Goal: Information Seeking & Learning: Learn about a topic

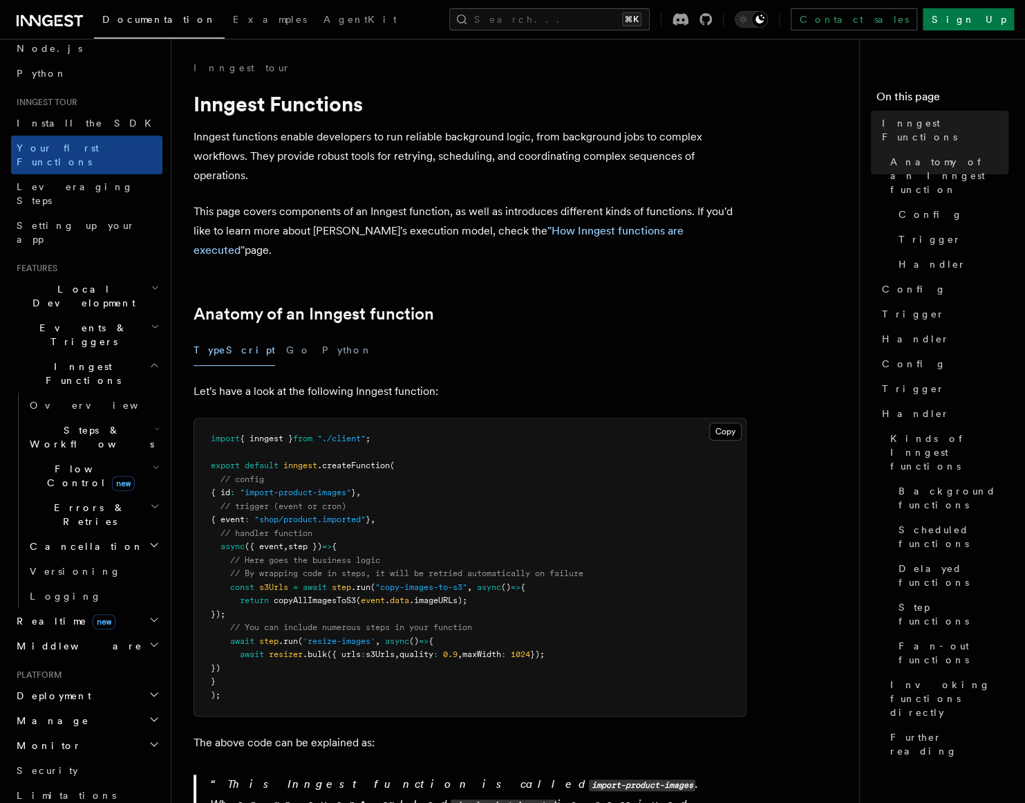
scroll to position [104, 0]
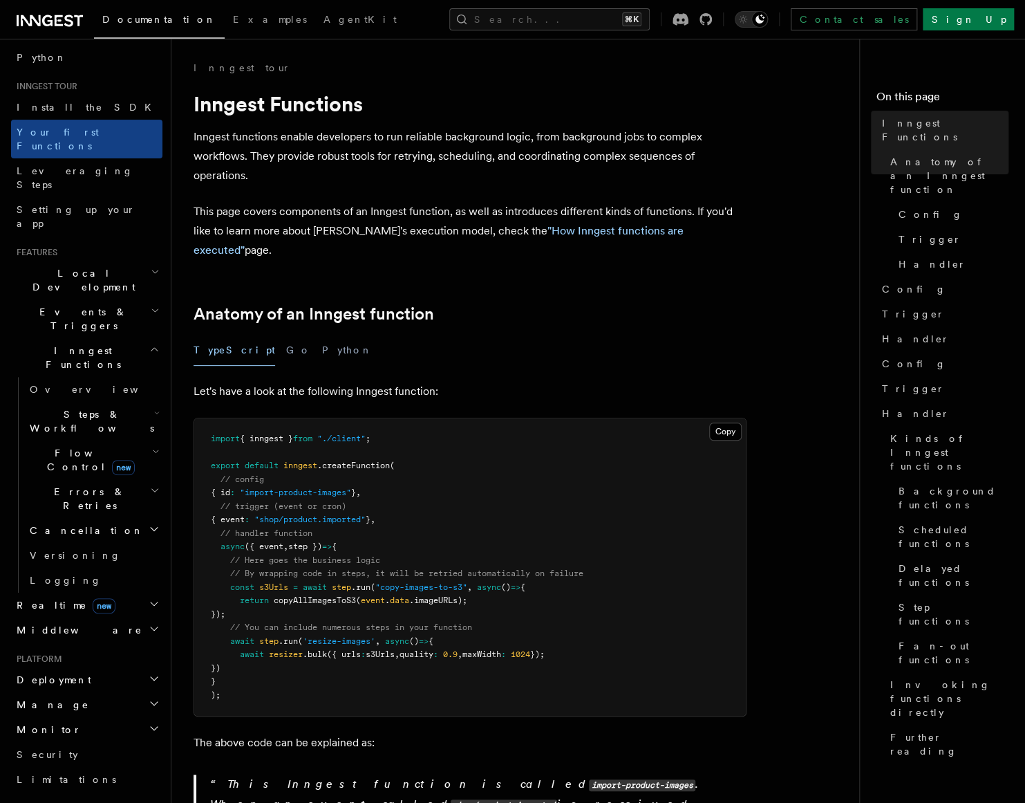
click at [150, 485] on icon "button" at bounding box center [155, 490] width 10 height 11
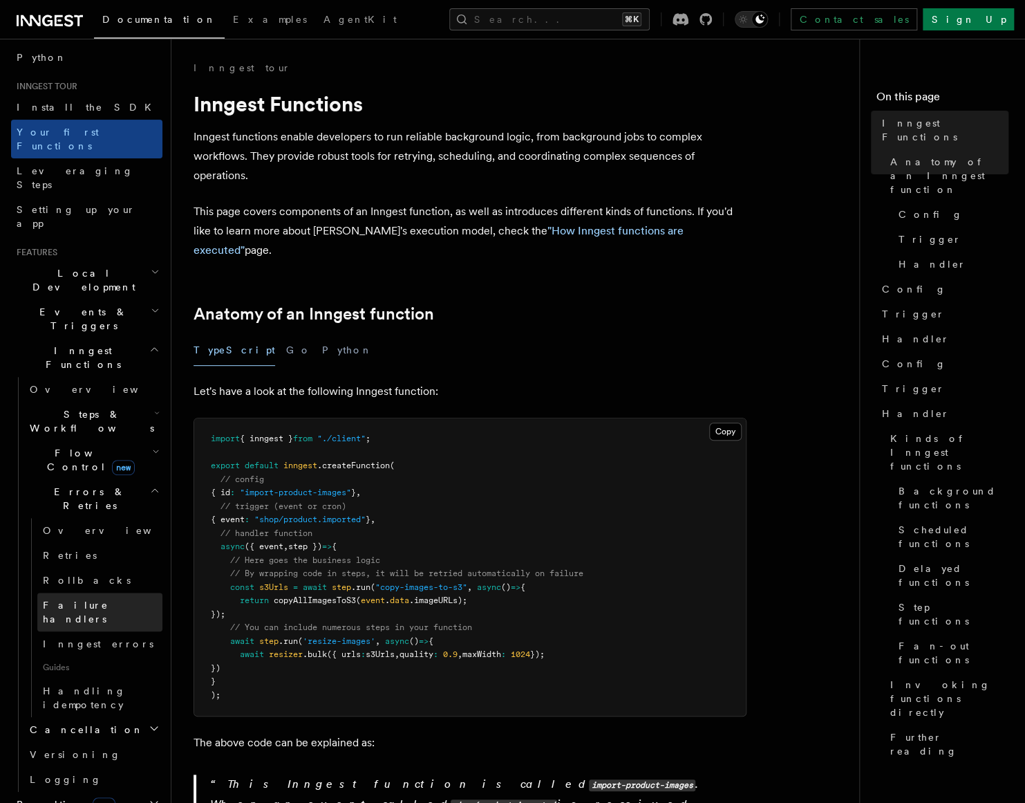
click at [92, 599] on span "Failure handlers" at bounding box center [76, 611] width 66 height 25
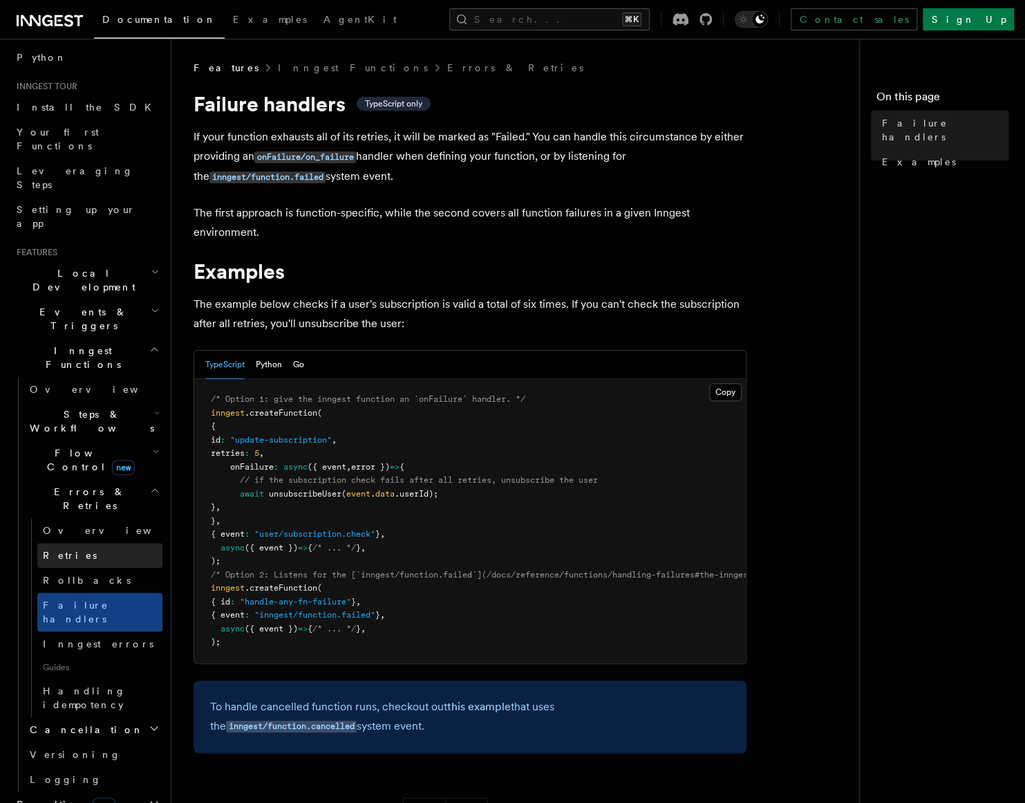
click at [57, 550] on span "Retries" at bounding box center [70, 555] width 54 height 11
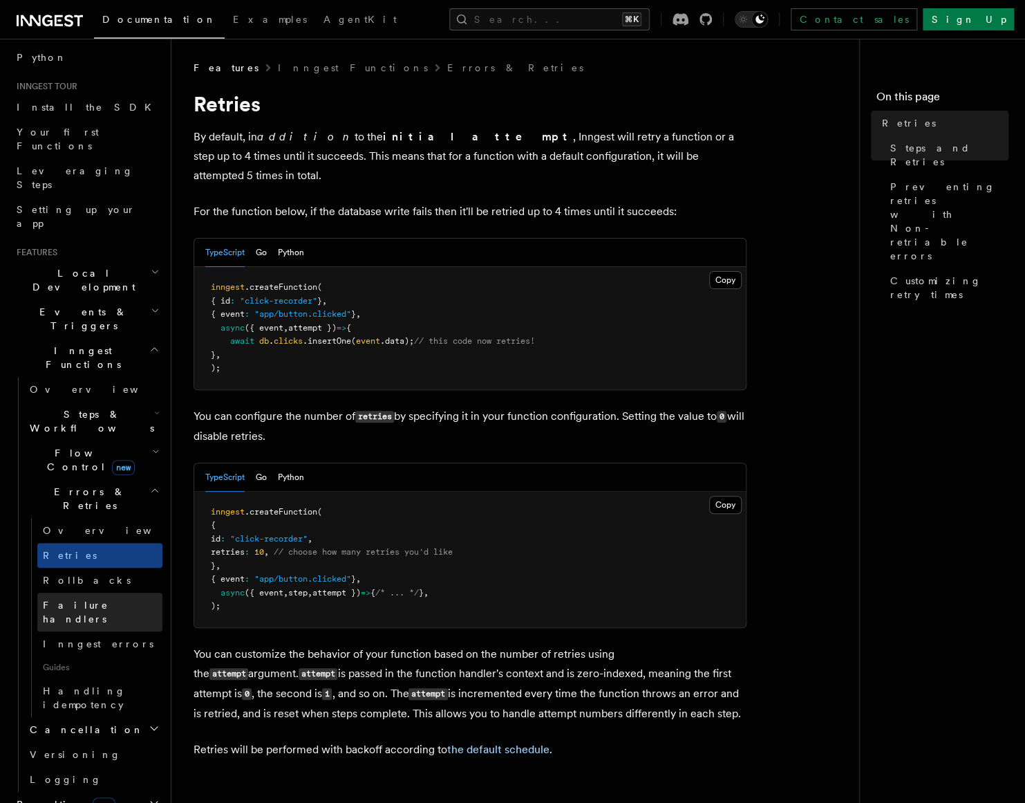
click at [89, 593] on link "Failure handlers" at bounding box center [99, 612] width 125 height 39
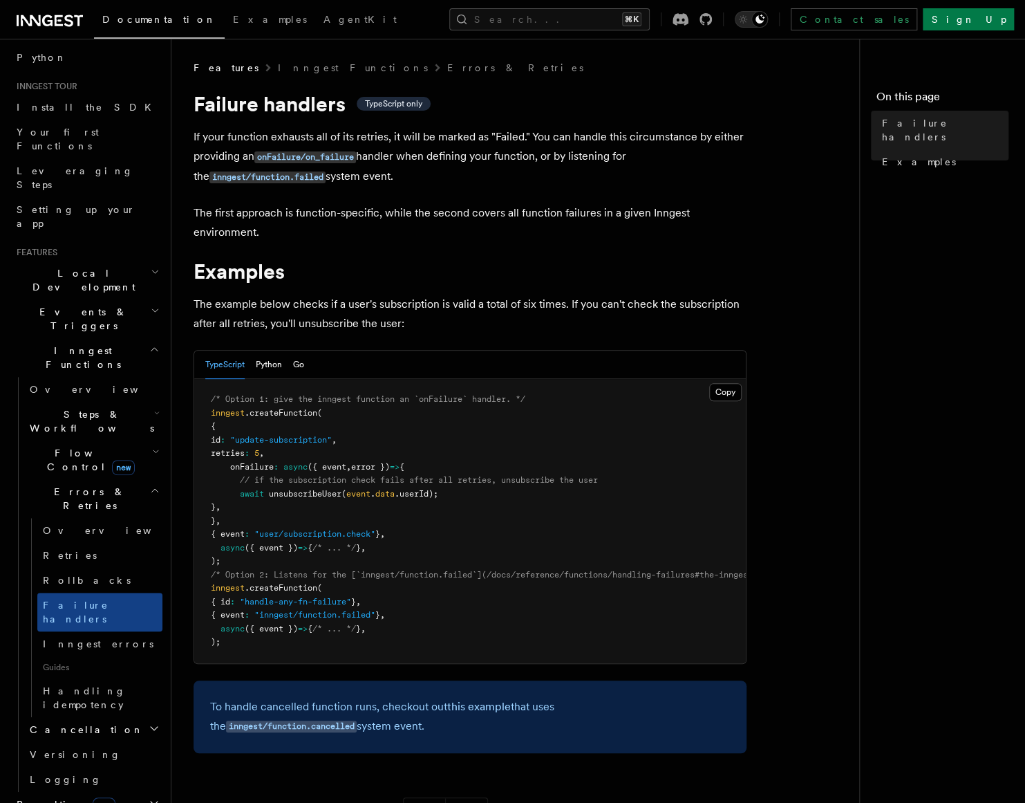
click at [416, 286] on article "Features Inngest Functions Errors & Retries Failure handlers TypeScript only If…" at bounding box center [521, 544] width 655 height 967
click at [57, 638] on span "Inngest errors" at bounding box center [98, 643] width 111 height 11
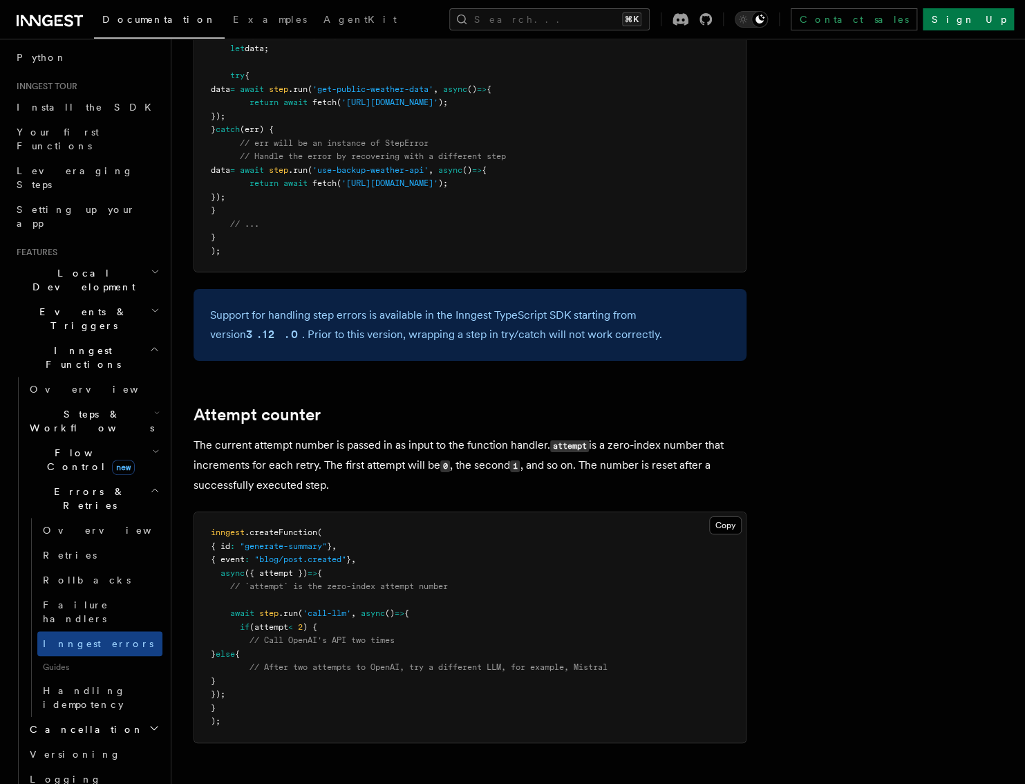
scroll to position [347, 0]
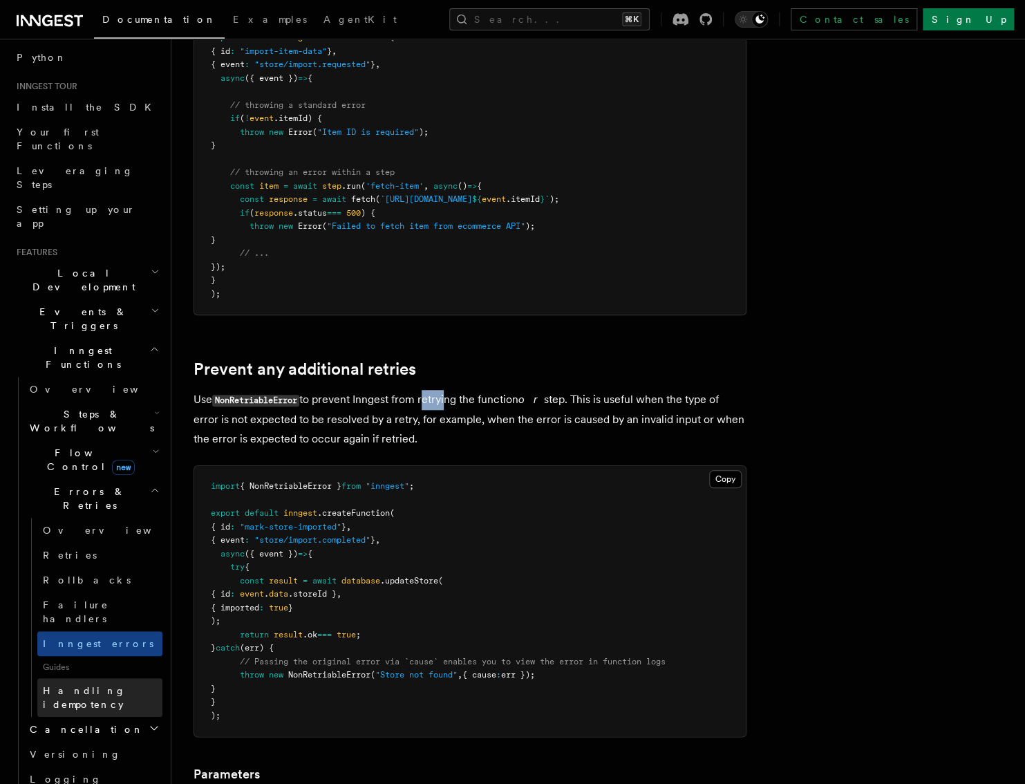
click at [120, 685] on span "Handling idempotency" at bounding box center [84, 697] width 83 height 25
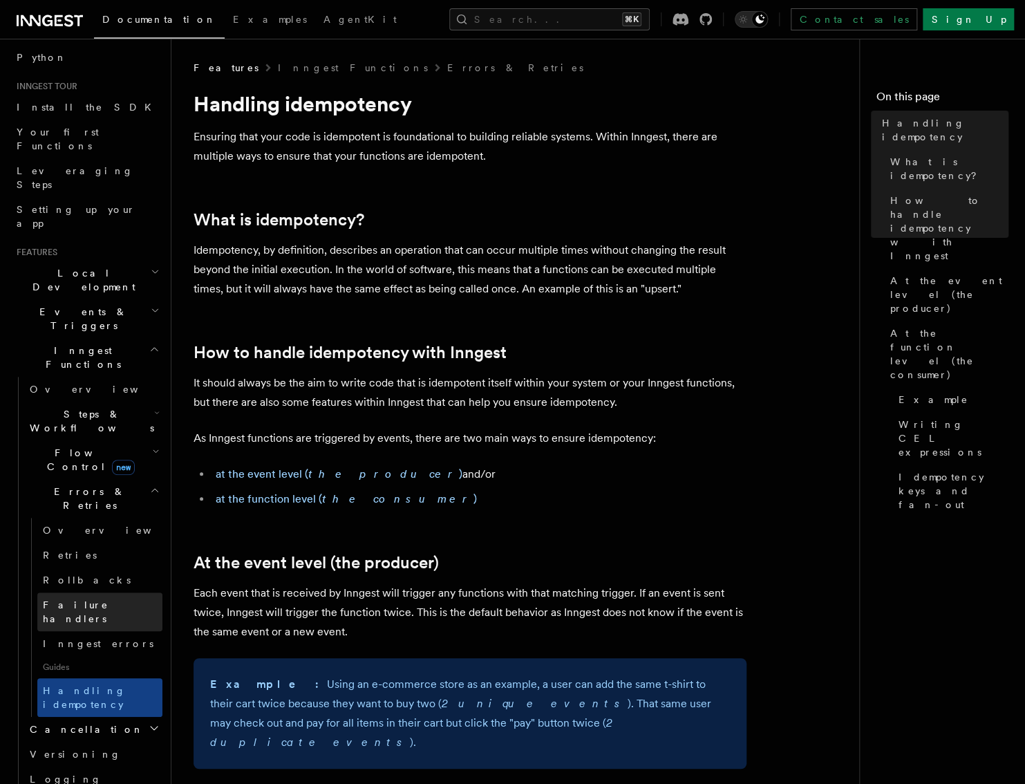
click at [74, 599] on span "Failure handlers" at bounding box center [76, 611] width 66 height 25
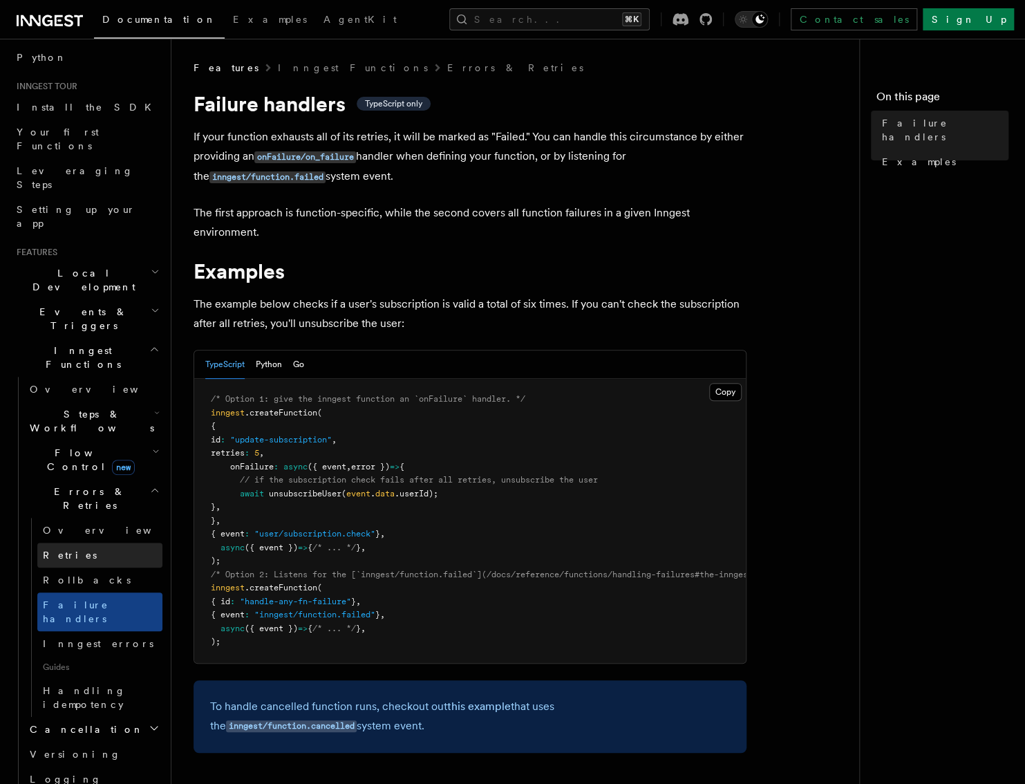
click at [63, 550] on span "Retries" at bounding box center [70, 555] width 54 height 11
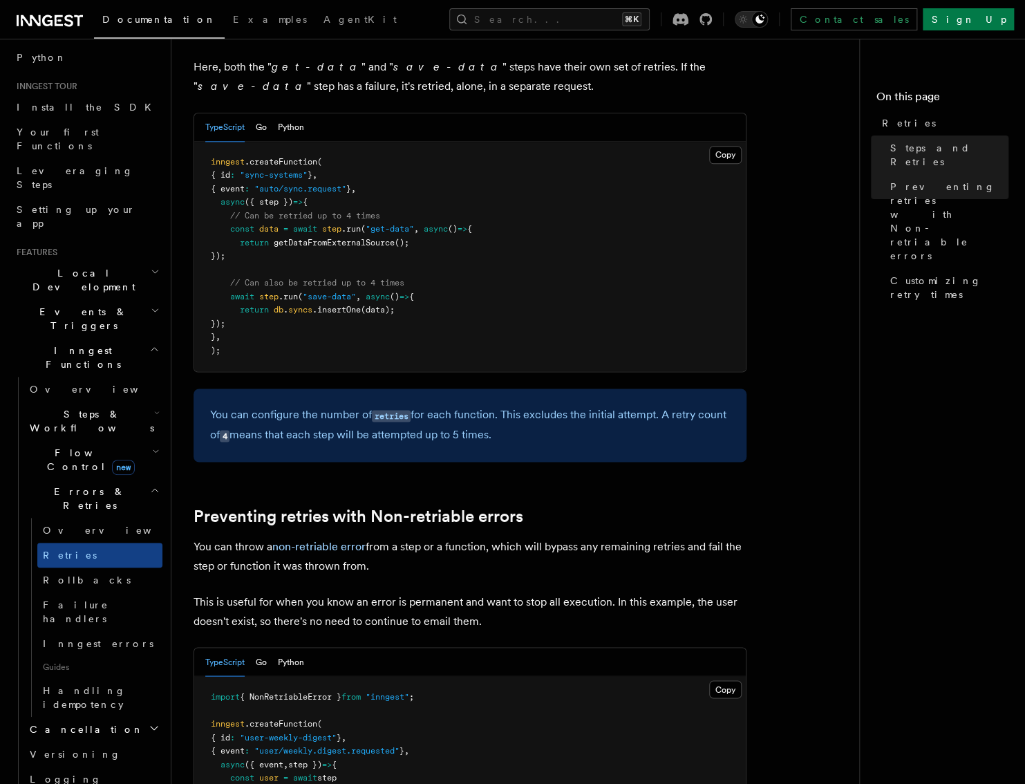
scroll to position [810, 0]
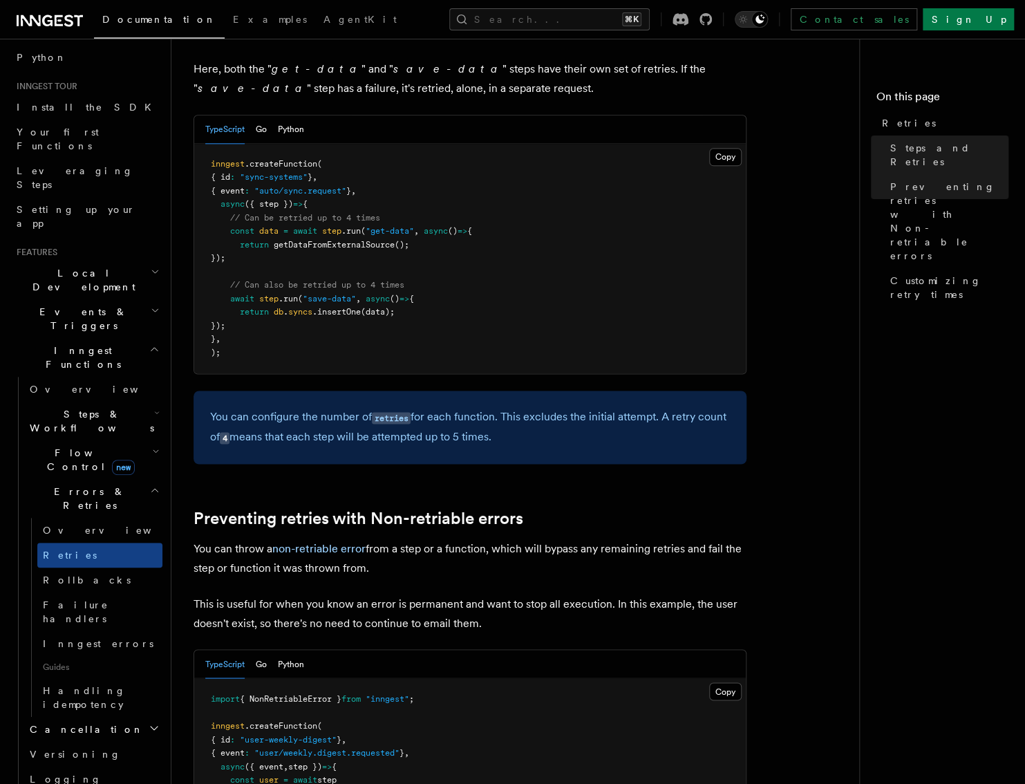
click at [65, 723] on span "Cancellation" at bounding box center [84, 730] width 120 height 14
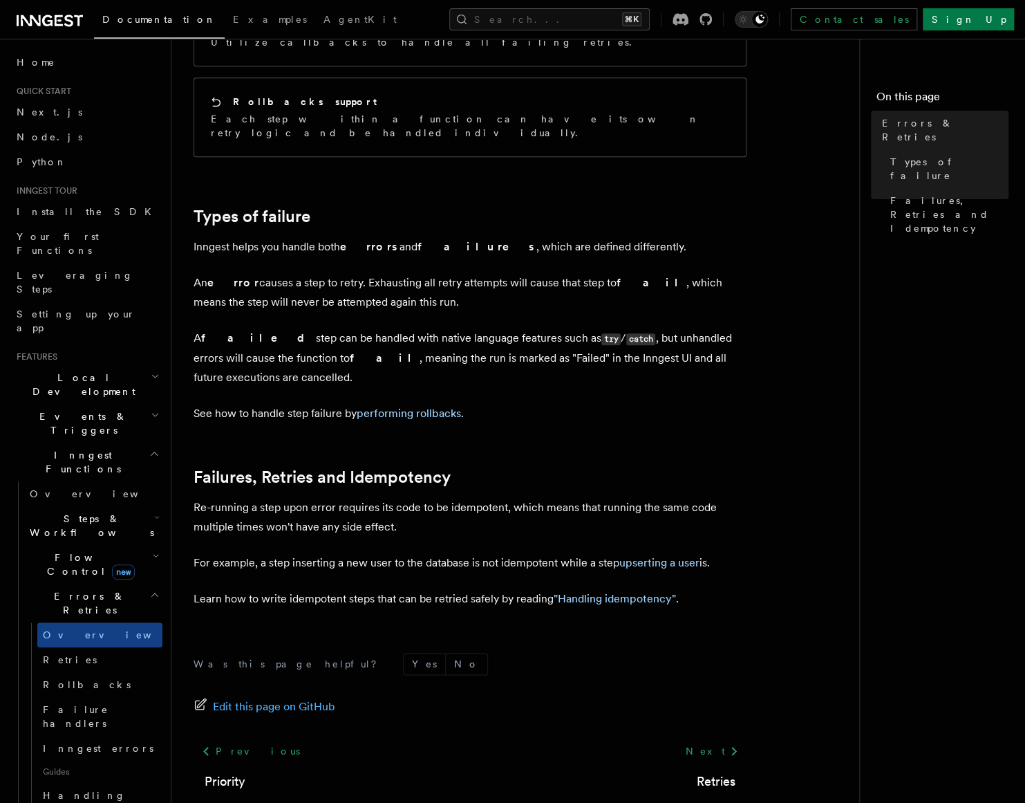
scroll to position [288, 0]
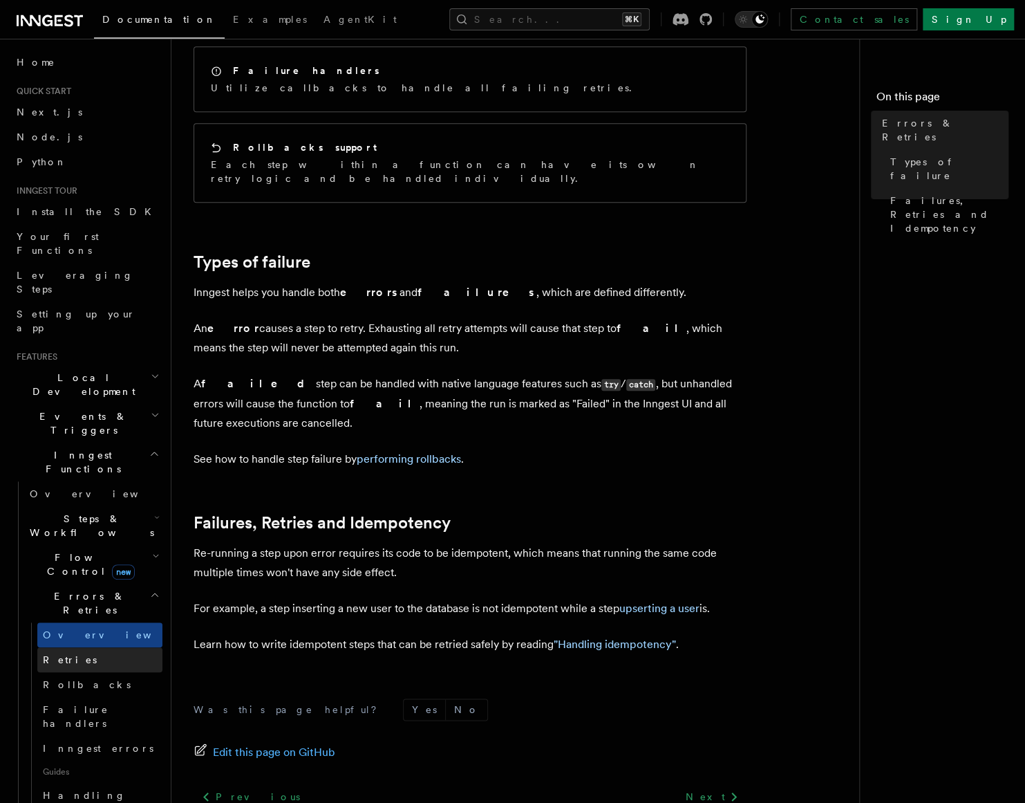
click at [105, 647] on link "Retries" at bounding box center [99, 659] width 125 height 25
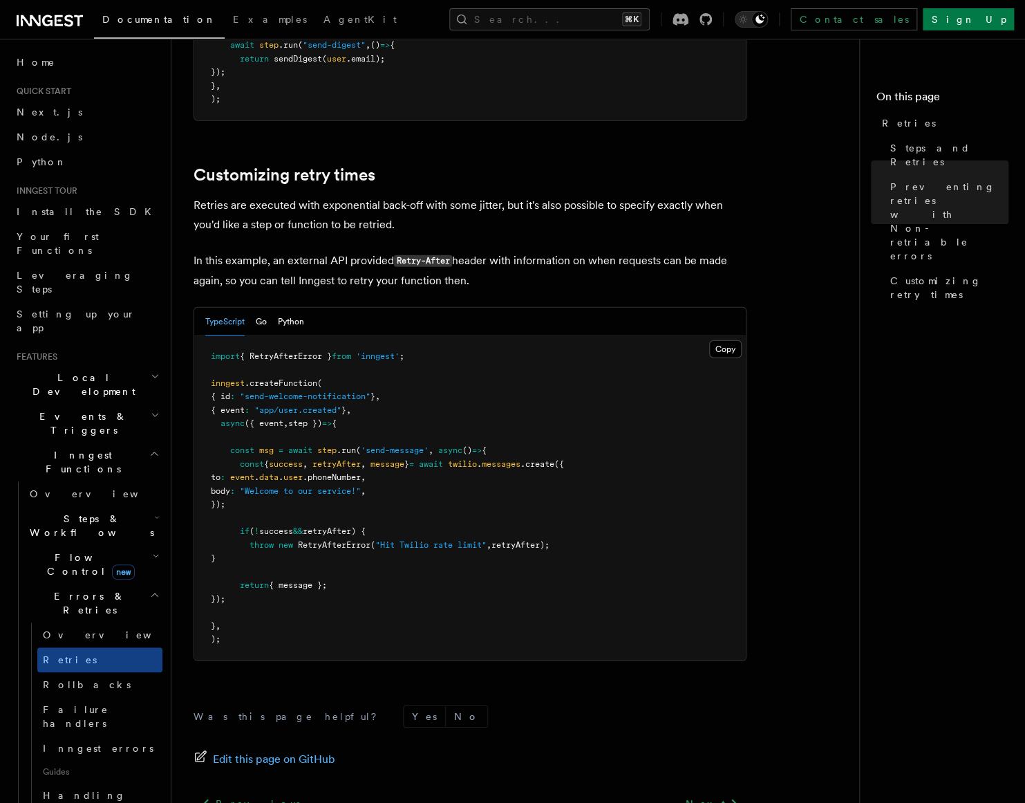
scroll to position [1738, 0]
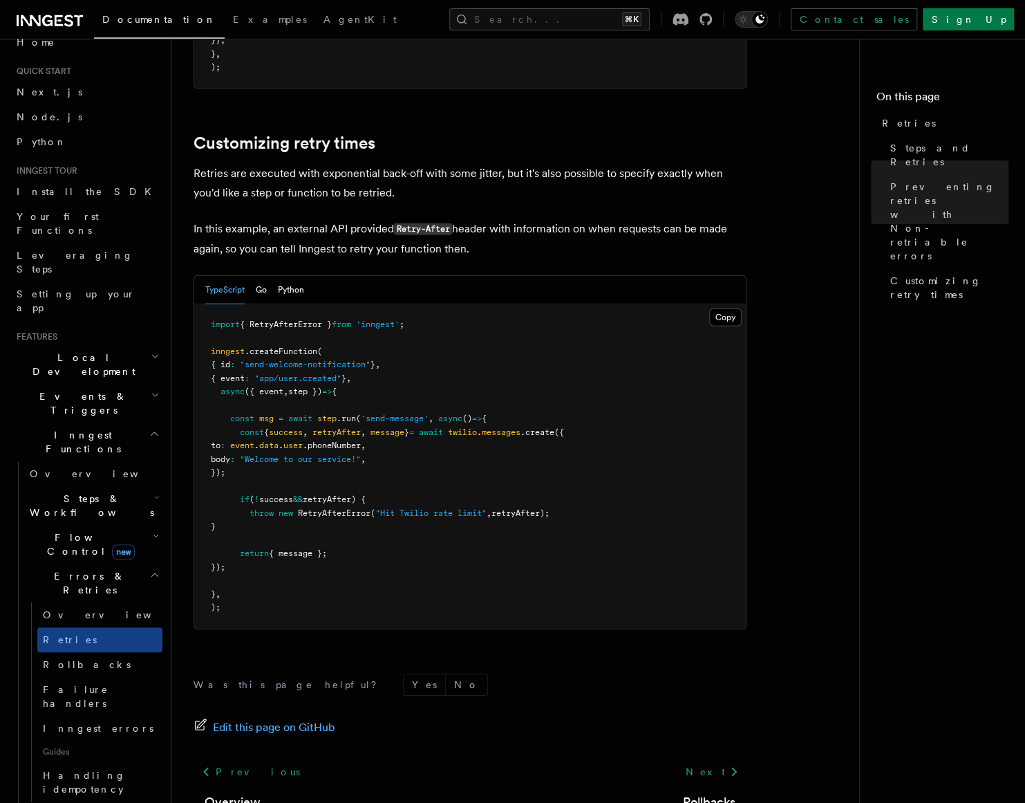
scroll to position [66, 0]
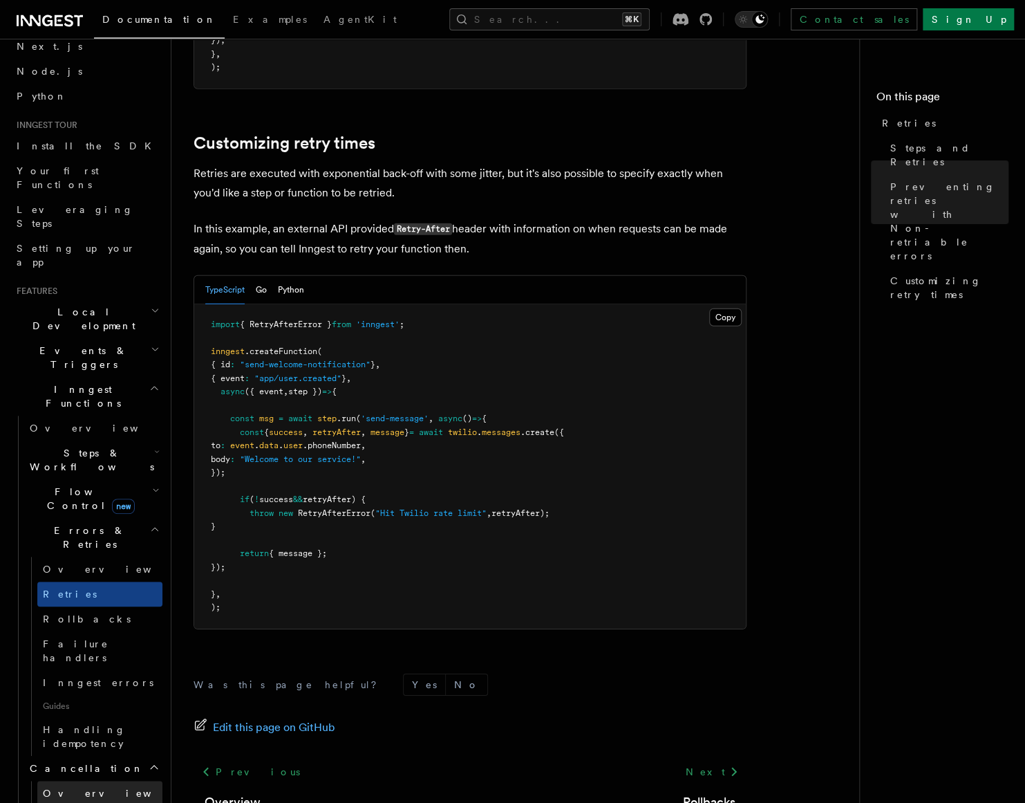
click at [102, 781] on link "Overview" at bounding box center [99, 793] width 125 height 25
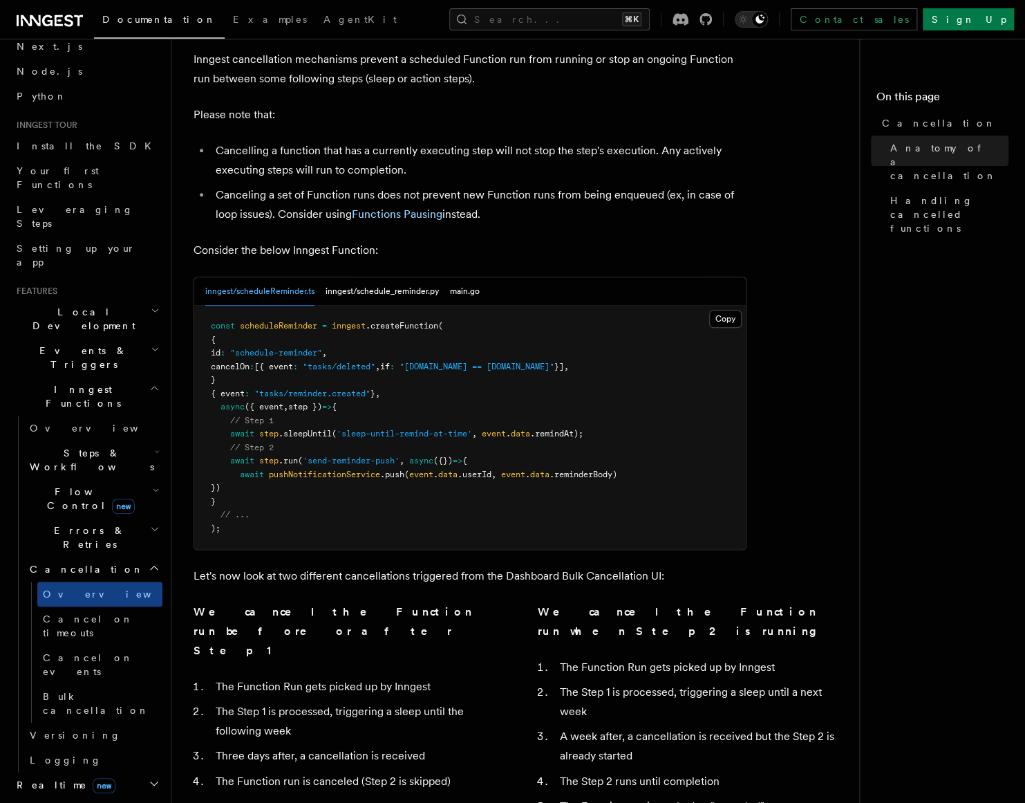
scroll to position [573, 0]
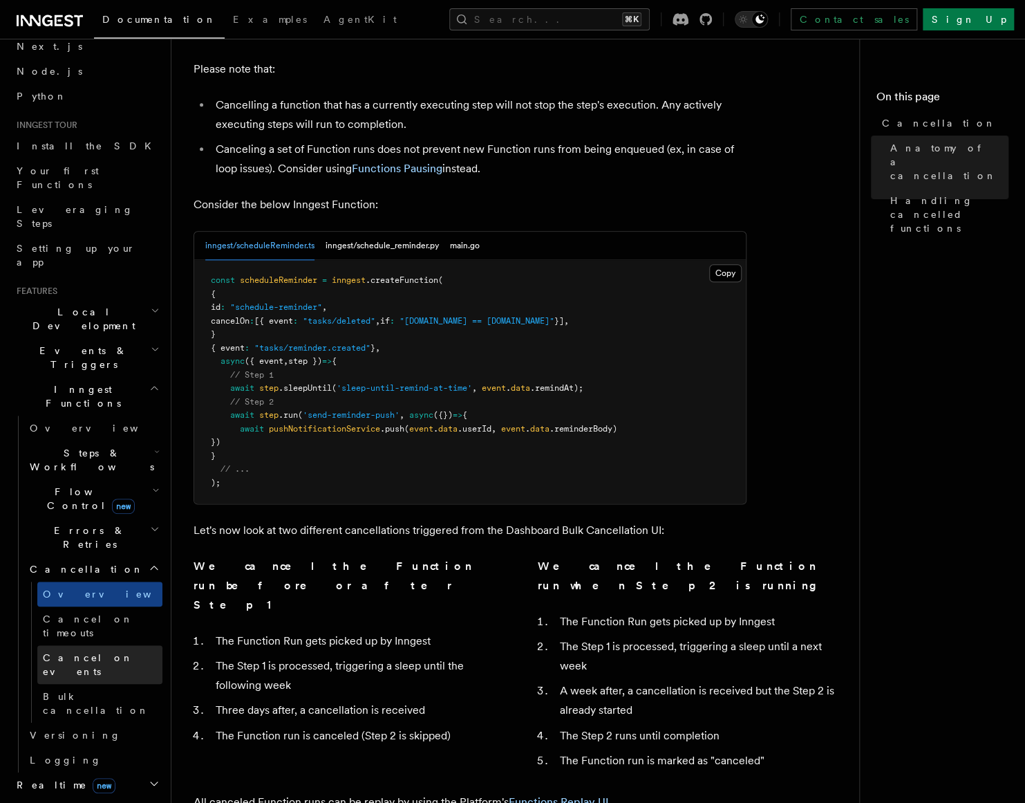
click at [101, 652] on span "Cancel on events" at bounding box center [88, 664] width 91 height 25
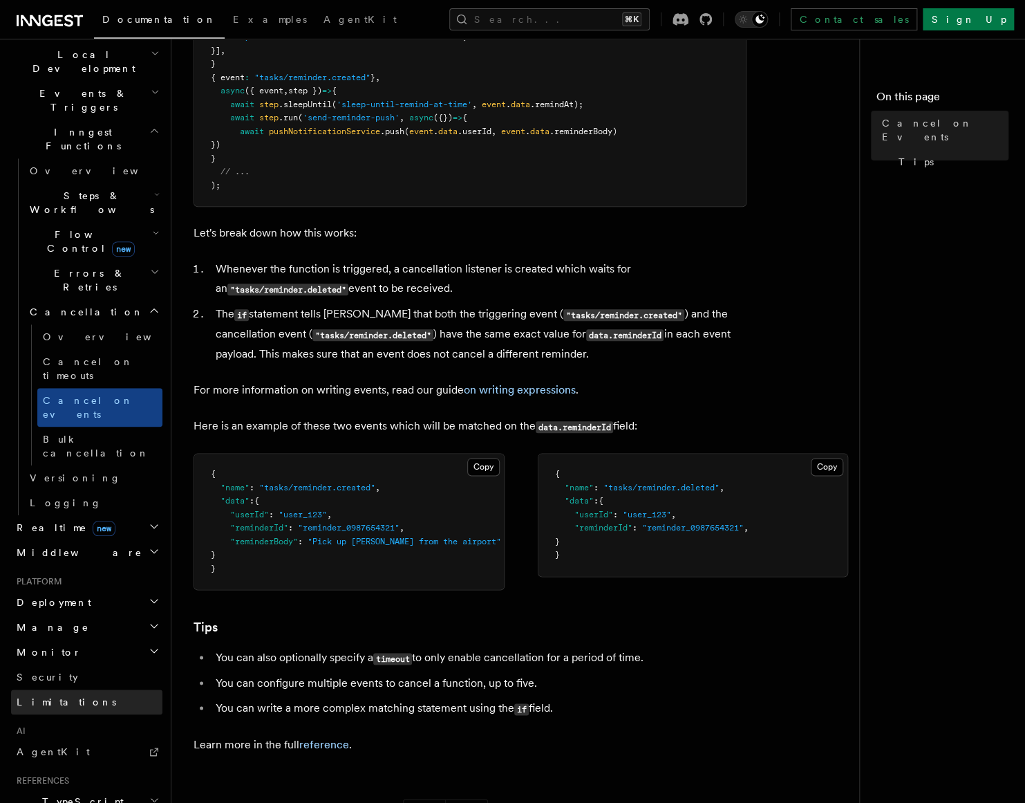
scroll to position [401, 0]
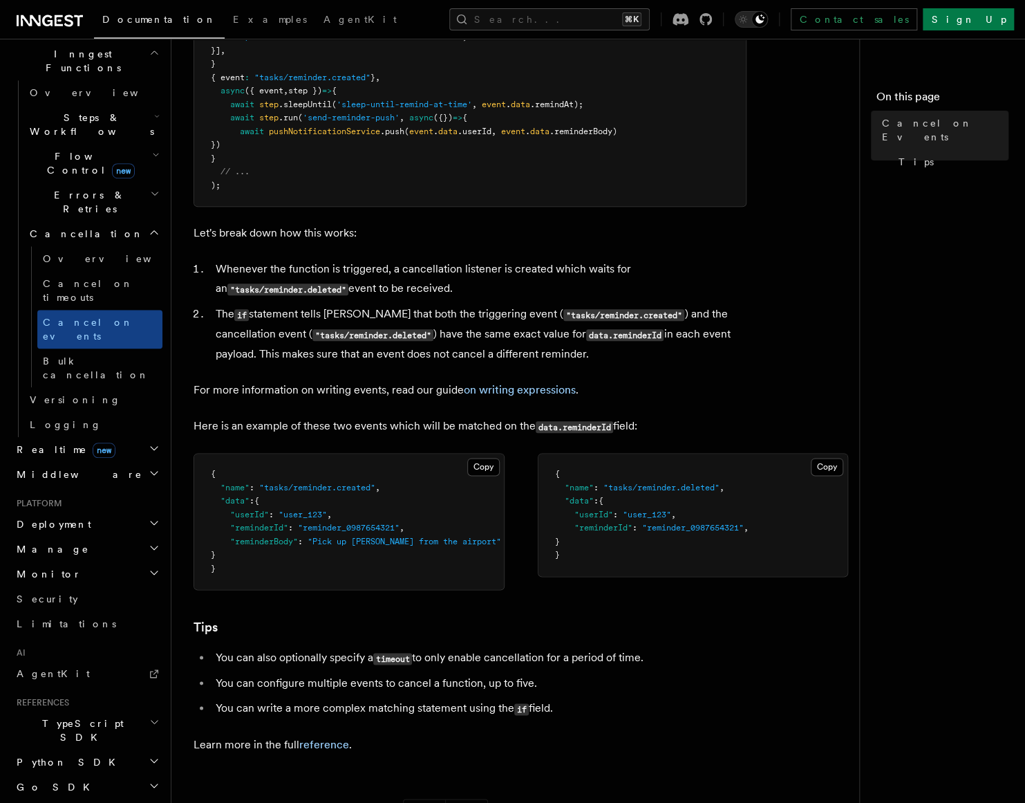
click at [149, 517] on icon "button" at bounding box center [154, 522] width 11 height 11
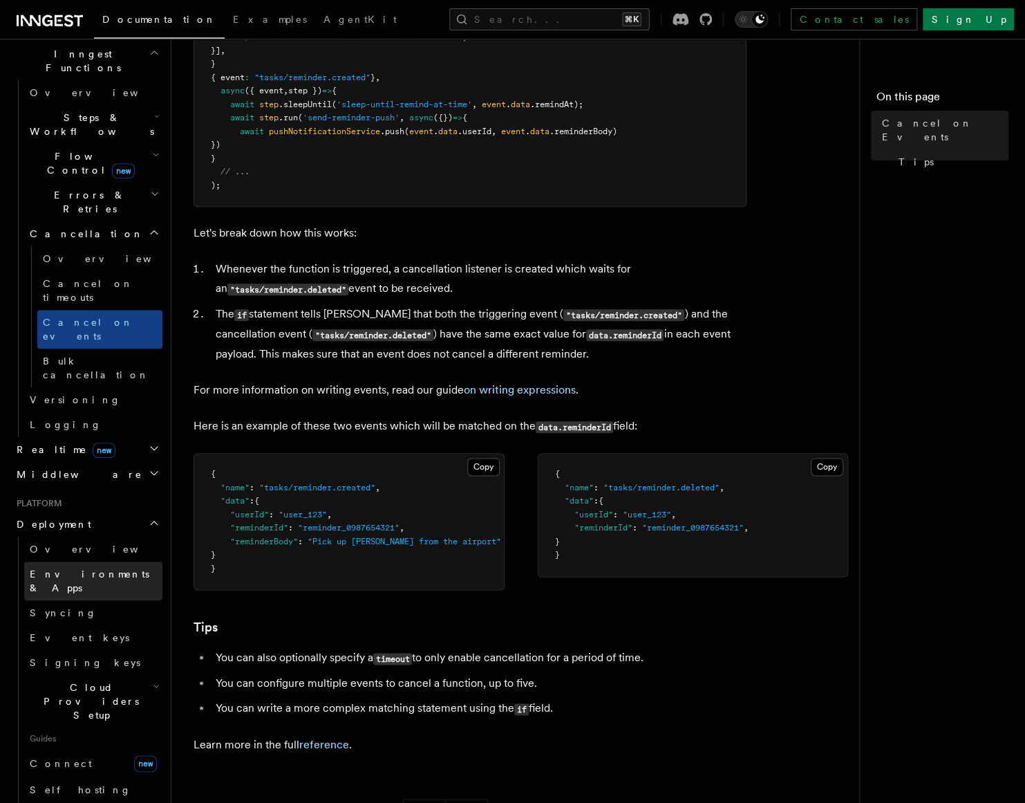
click at [105, 568] on span "Environments & Apps" at bounding box center [90, 580] width 120 height 25
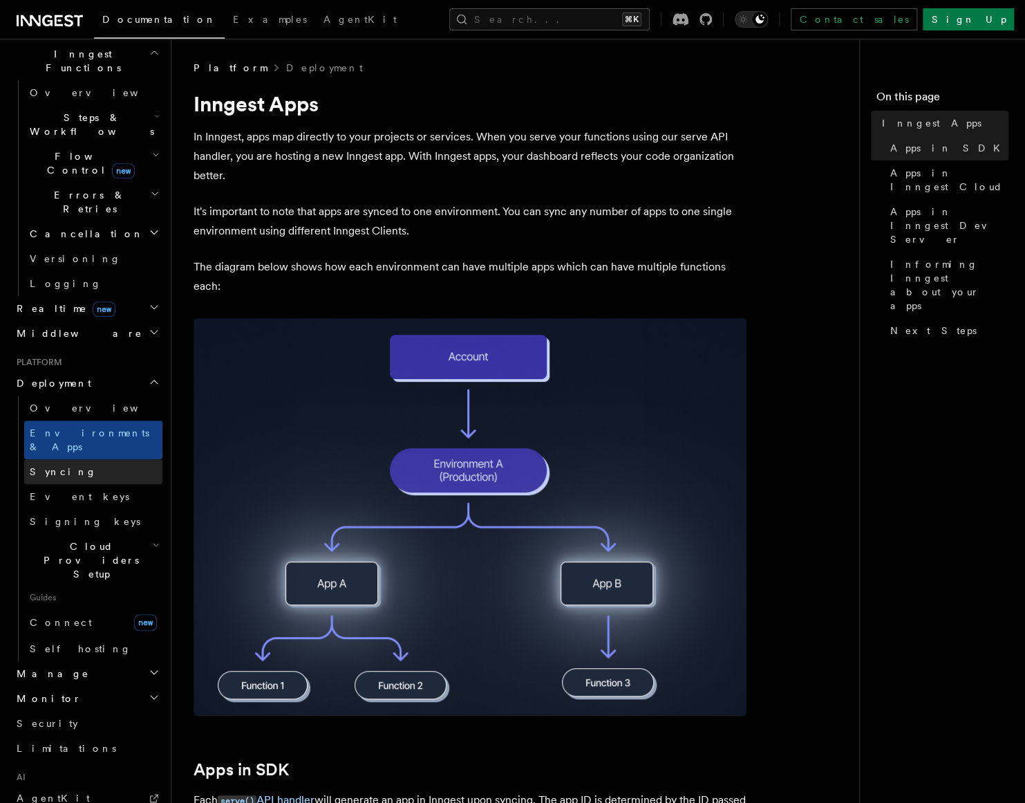
click at [72, 459] on link "Syncing" at bounding box center [93, 471] width 138 height 25
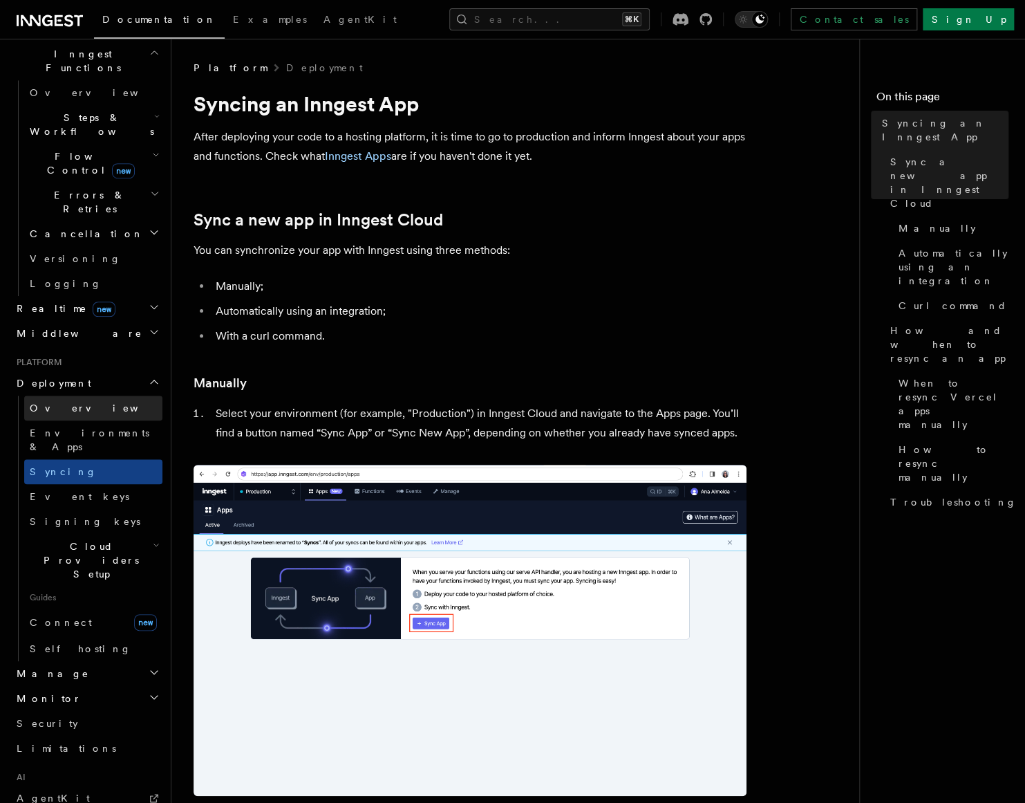
click at [81, 396] on link "Overview" at bounding box center [93, 408] width 138 height 25
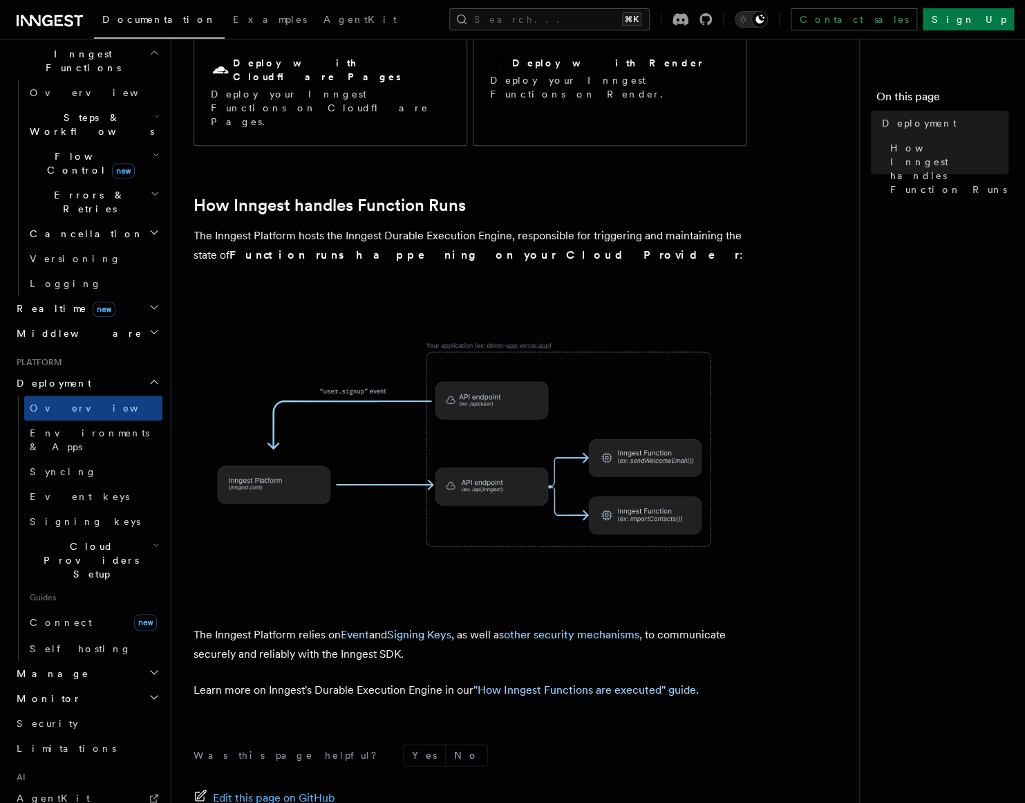
scroll to position [279, 0]
click at [78, 459] on link "Syncing" at bounding box center [93, 471] width 138 height 25
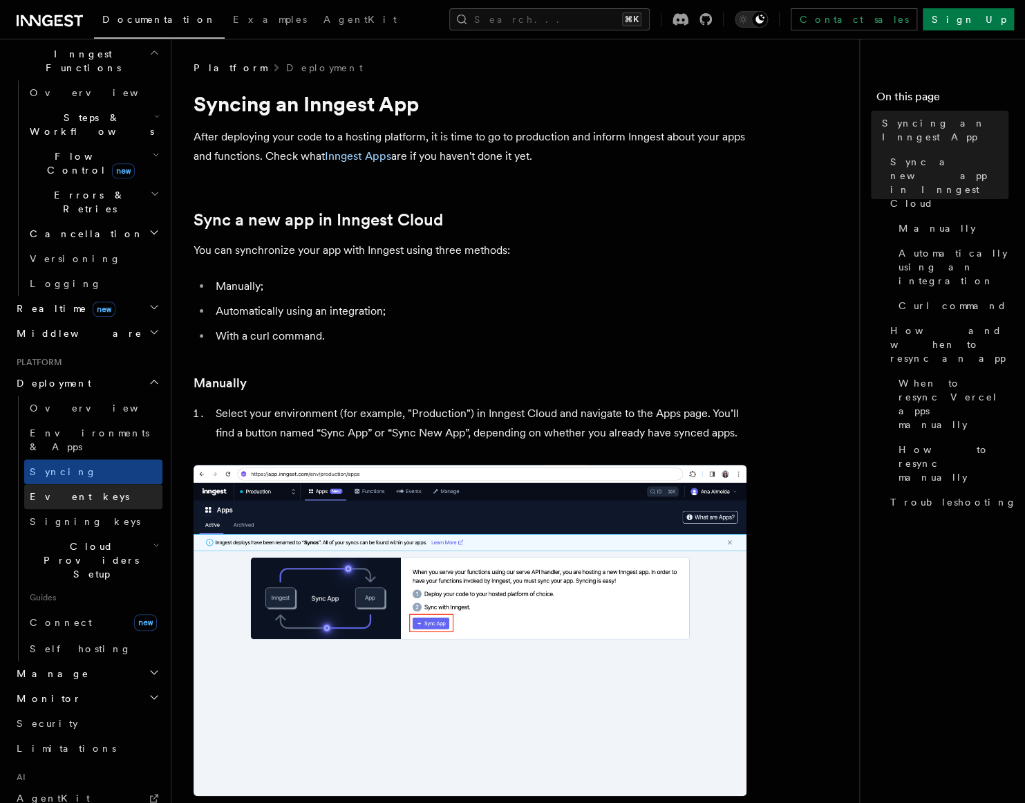
click at [81, 484] on link "Event keys" at bounding box center [93, 496] width 138 height 25
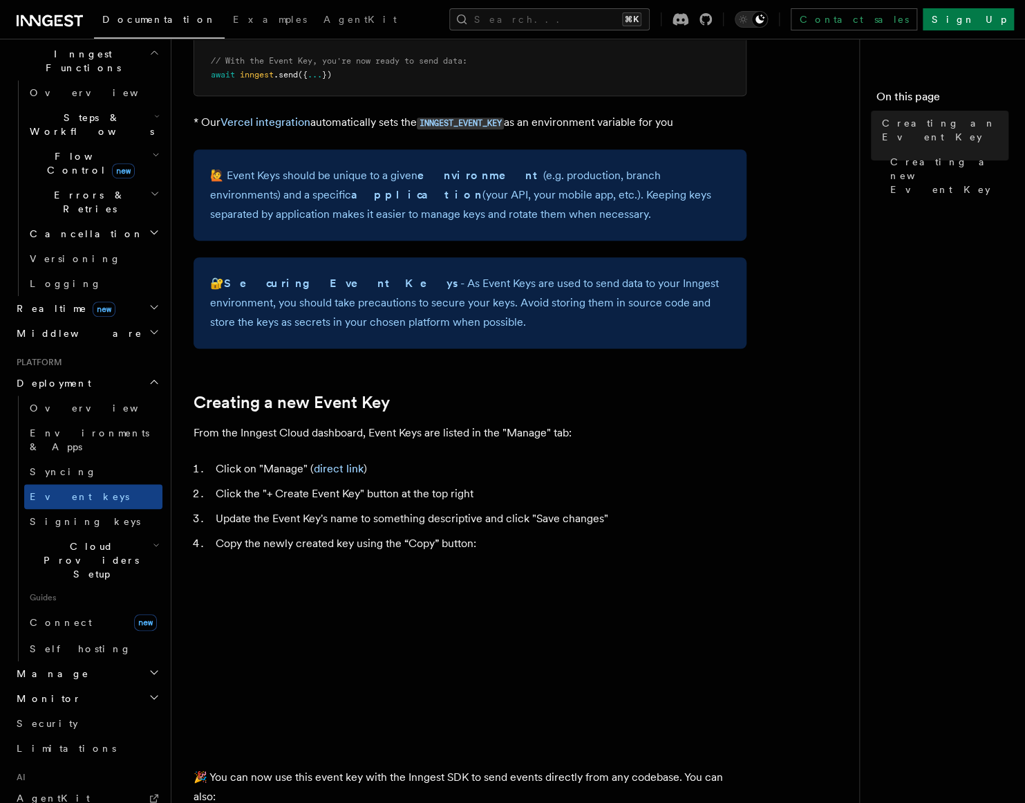
scroll to position [362, 0]
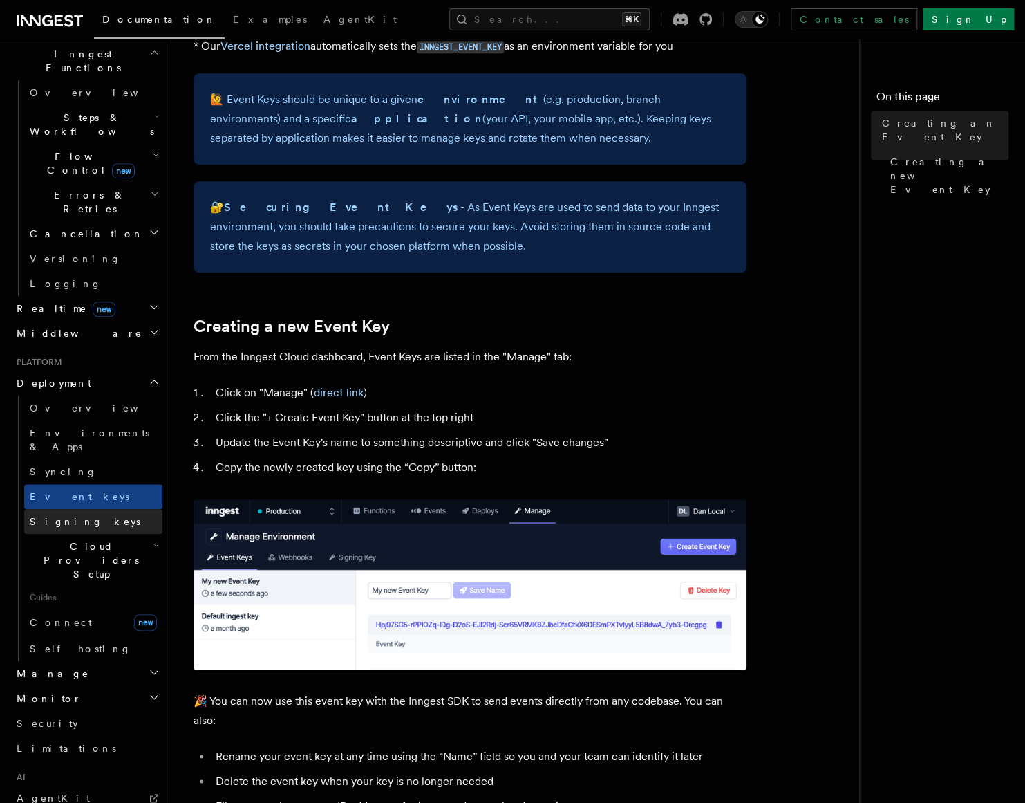
click at [102, 509] on link "Signing keys" at bounding box center [93, 521] width 138 height 25
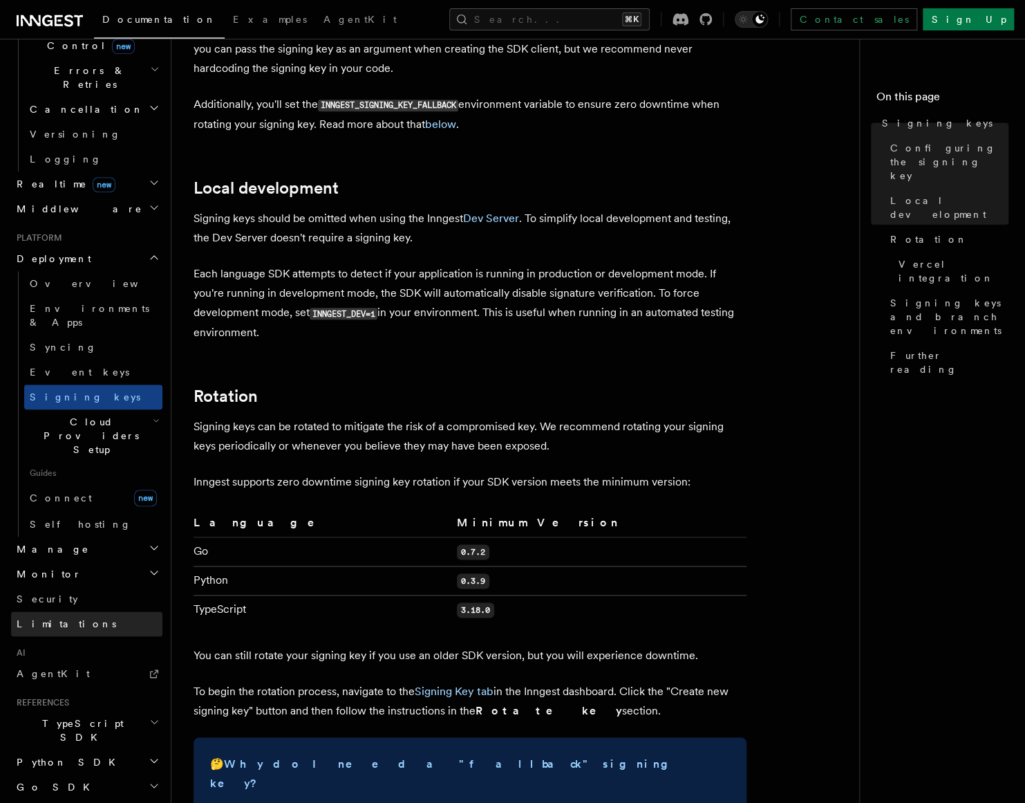
scroll to position [676, 0]
